Goal: Information Seeking & Learning: Understand process/instructions

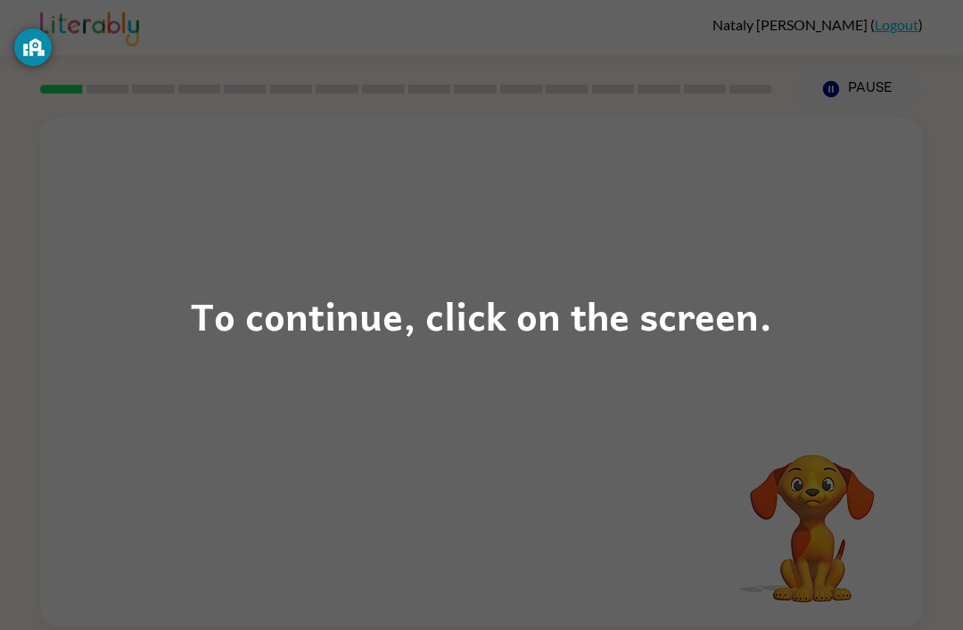
click at [530, 352] on div "To continue, click on the screen." at bounding box center [481, 315] width 963 height 630
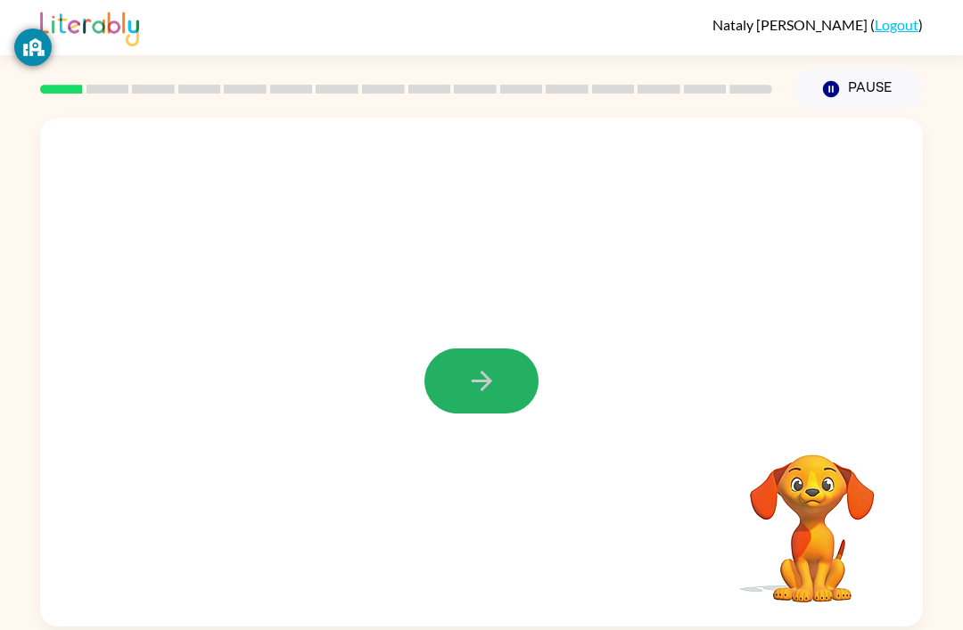
click at [471, 375] on icon "button" at bounding box center [481, 381] width 31 height 31
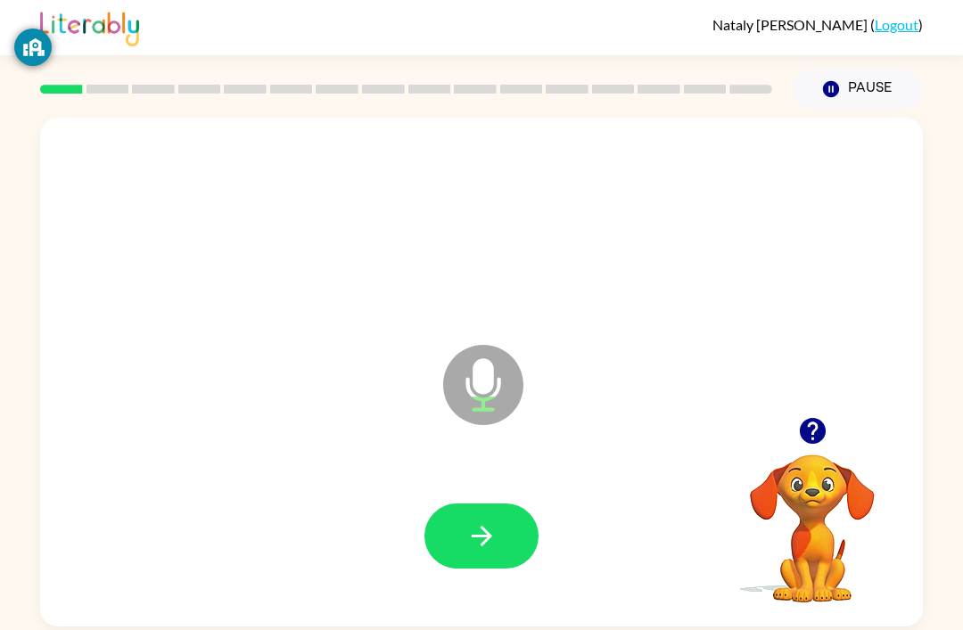
click at [491, 539] on icon "button" at bounding box center [481, 536] width 21 height 21
click at [467, 549] on icon "button" at bounding box center [481, 536] width 31 height 31
click at [453, 542] on button "button" at bounding box center [481, 536] width 114 height 65
click at [485, 540] on icon "button" at bounding box center [481, 536] width 21 height 21
click at [467, 535] on icon "button" at bounding box center [481, 536] width 31 height 31
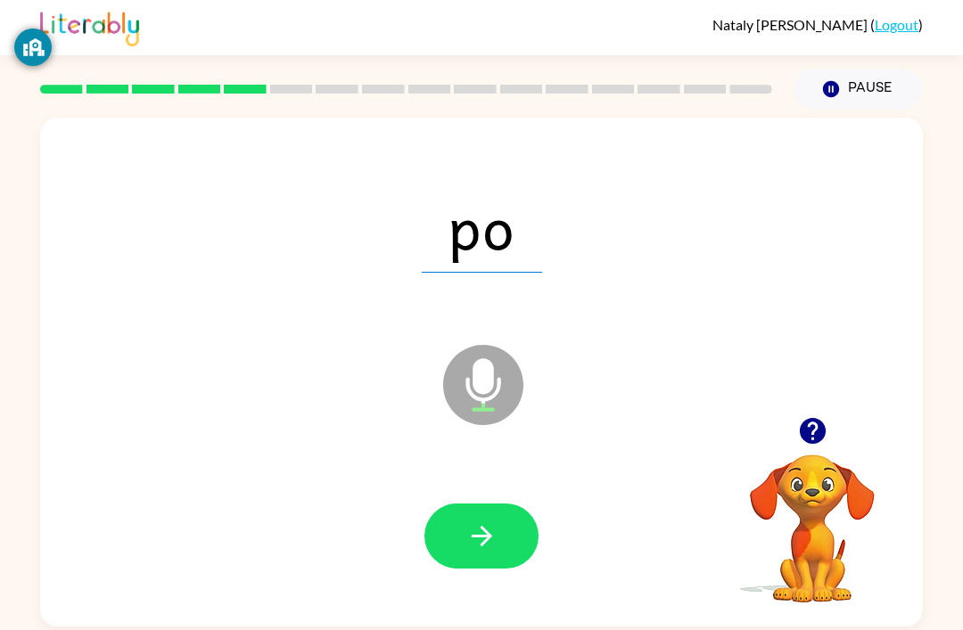
click at [455, 551] on button "button" at bounding box center [481, 536] width 114 height 65
click at [497, 538] on icon "button" at bounding box center [481, 536] width 31 height 31
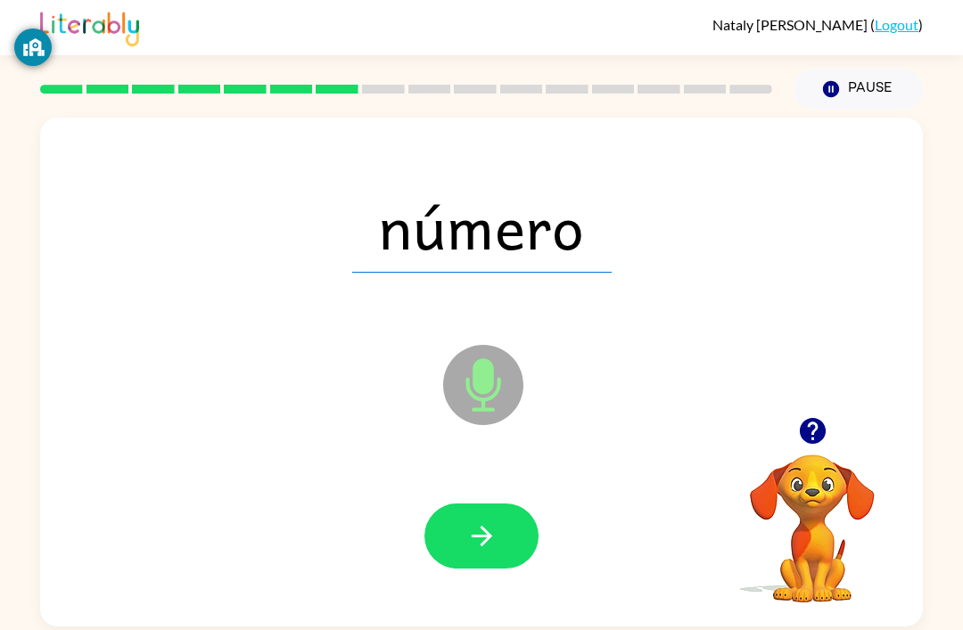
click at [483, 549] on icon "button" at bounding box center [481, 536] width 31 height 31
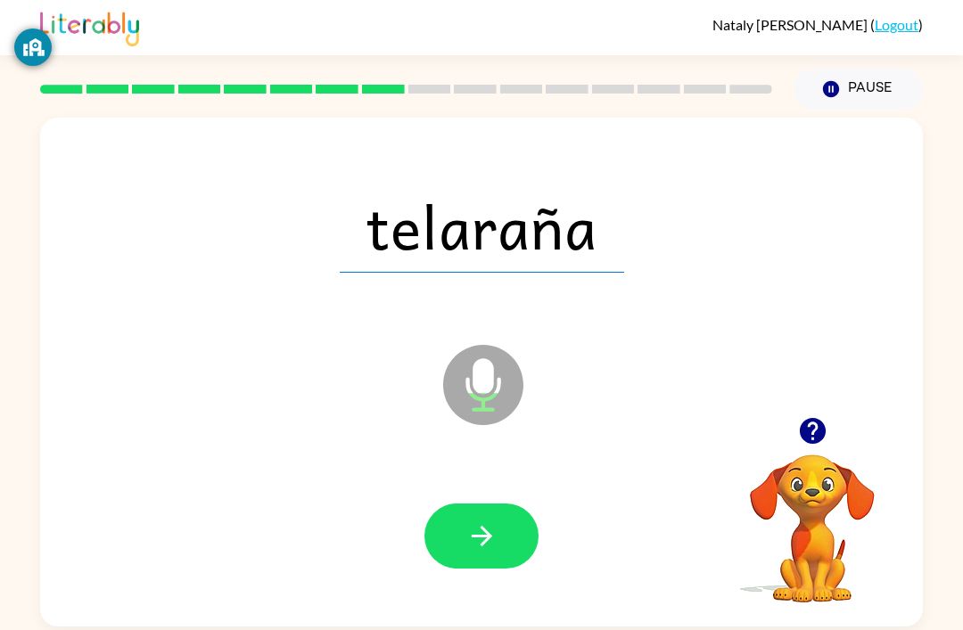
click at [475, 569] on button "button" at bounding box center [481, 536] width 114 height 65
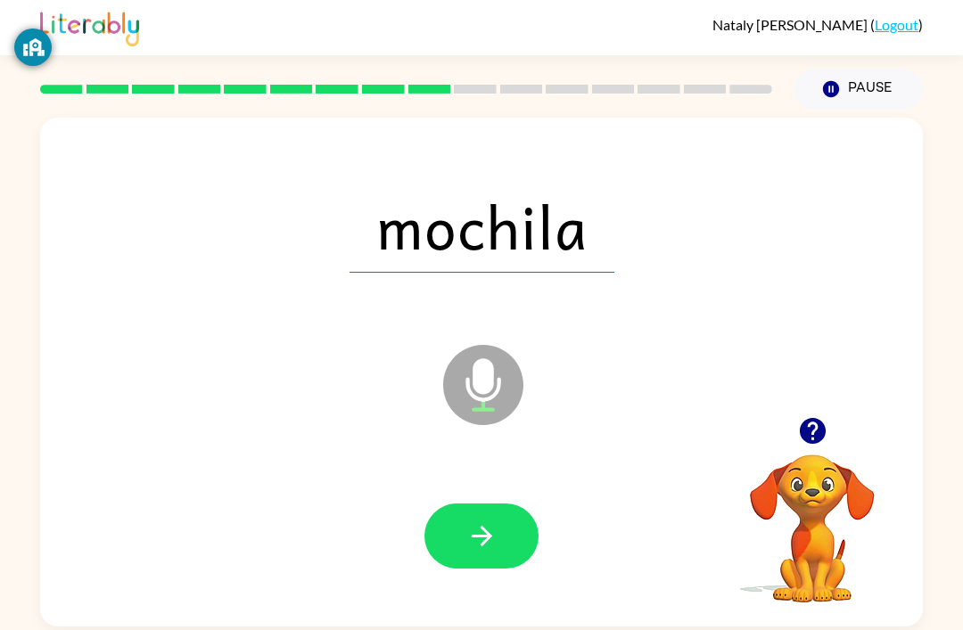
click at [464, 552] on button "button" at bounding box center [481, 536] width 114 height 65
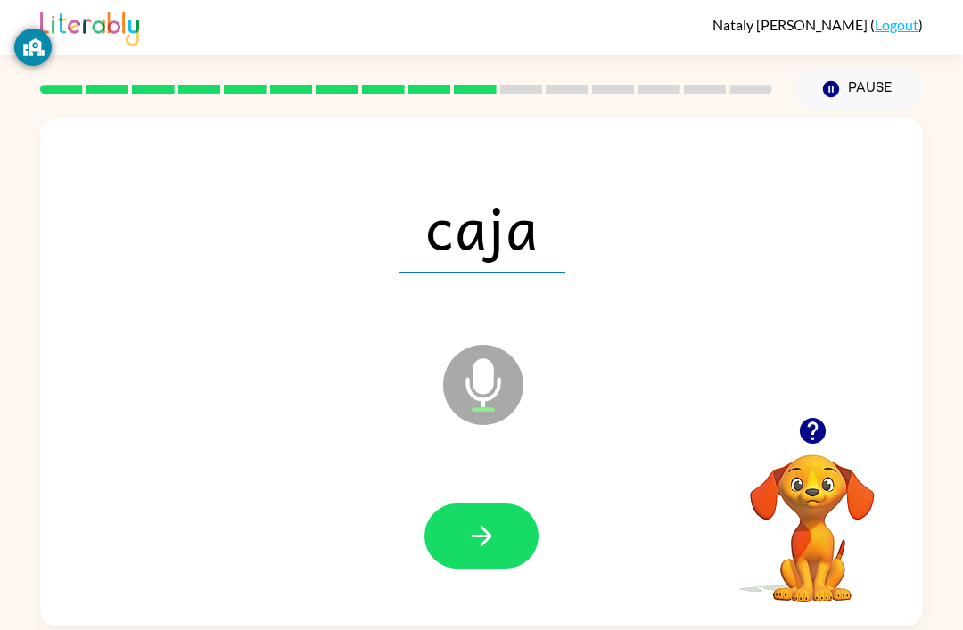
click at [486, 548] on icon "button" at bounding box center [481, 536] width 31 height 31
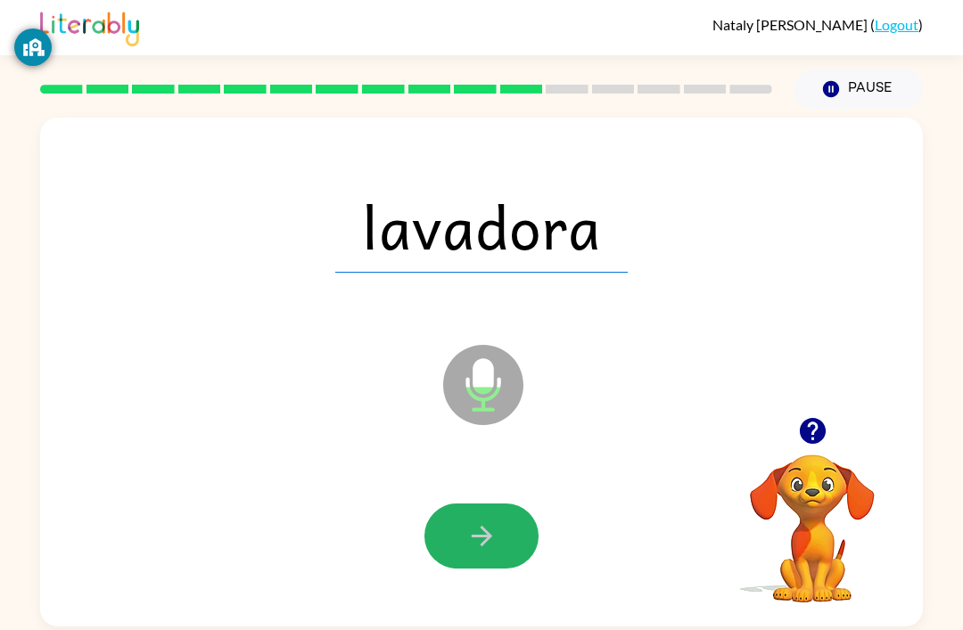
click at [465, 566] on button "button" at bounding box center [481, 536] width 114 height 65
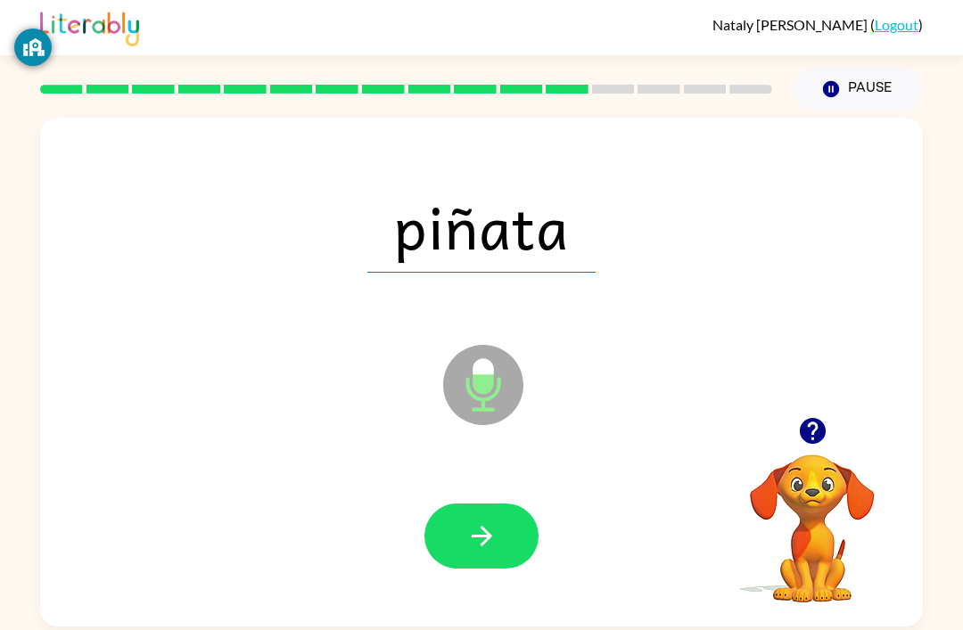
click at [466, 552] on icon "button" at bounding box center [481, 536] width 31 height 31
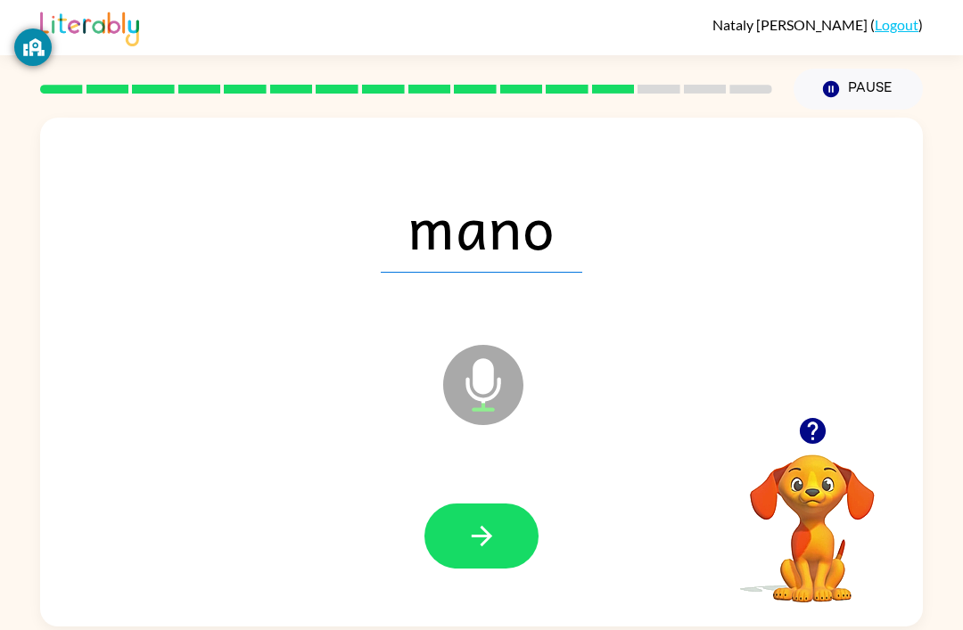
click at [489, 542] on icon "button" at bounding box center [481, 536] width 21 height 21
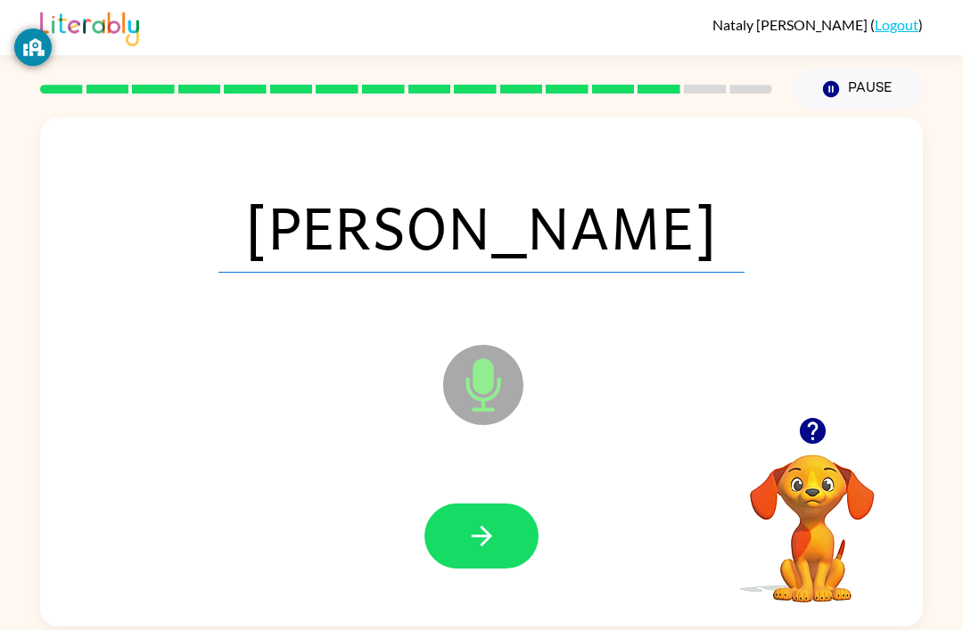
click at [481, 540] on icon "button" at bounding box center [481, 536] width 21 height 21
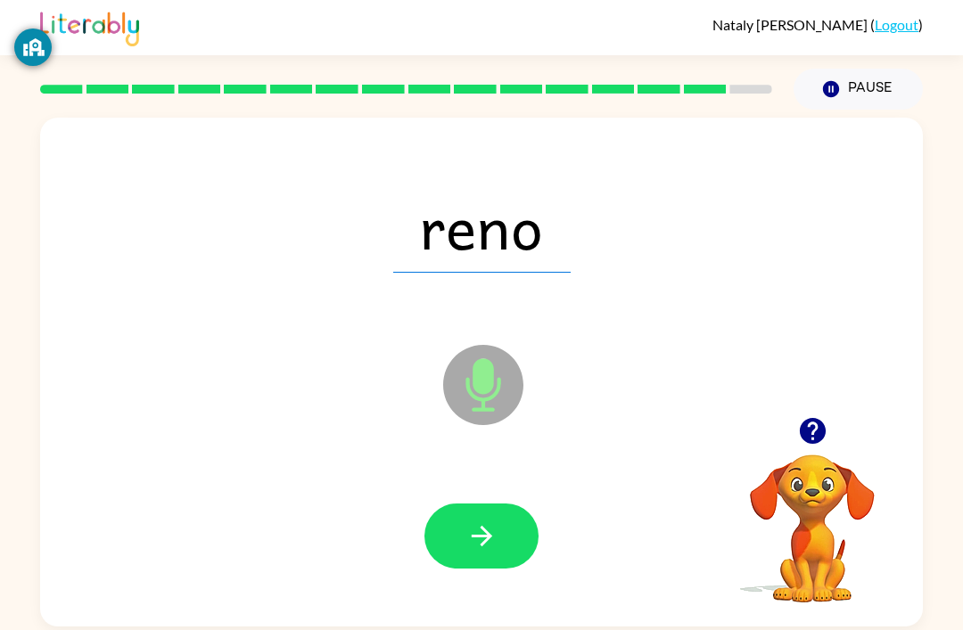
click at [507, 568] on button "button" at bounding box center [481, 536] width 114 height 65
